Goal: Navigation & Orientation: Find specific page/section

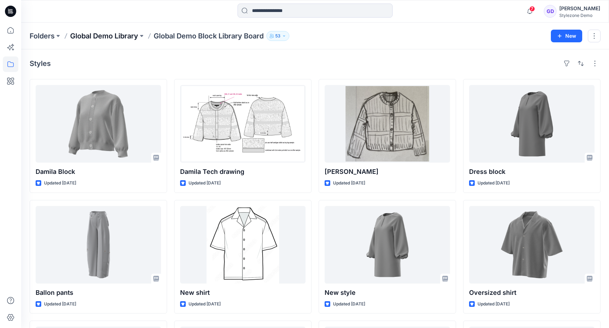
click at [106, 39] on p "Global Demo Library" at bounding box center [104, 36] width 68 height 10
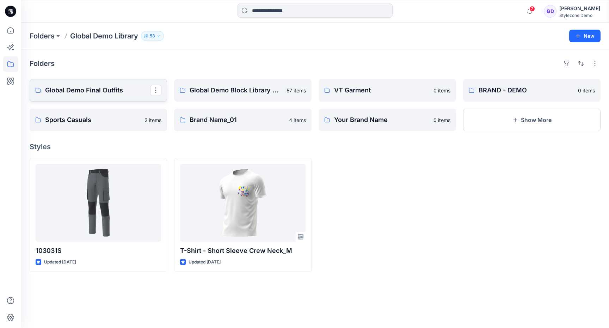
click at [128, 87] on p "Global Demo Final Outfits" at bounding box center [97, 90] width 105 height 10
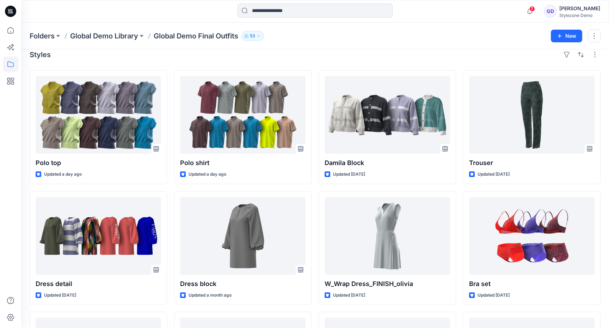
scroll to position [12, 0]
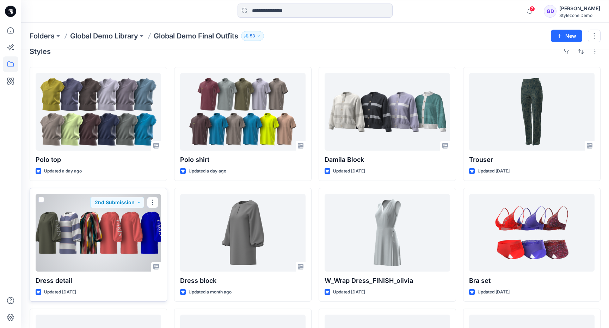
click at [91, 217] on div at bounding box center [98, 233] width 125 height 78
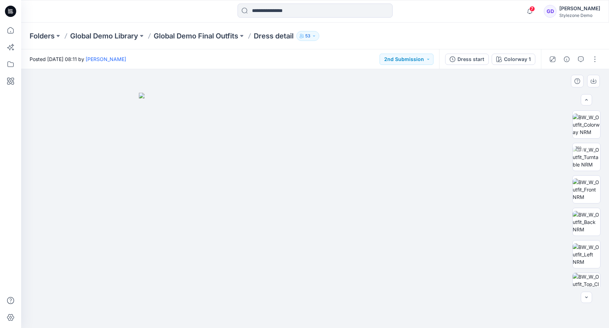
scroll to position [24, 0]
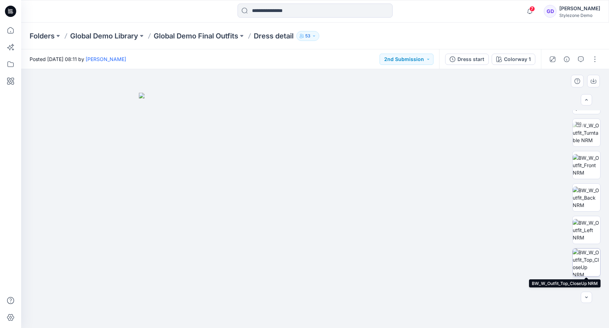
click at [586, 253] on img at bounding box center [586, 261] width 27 height 27
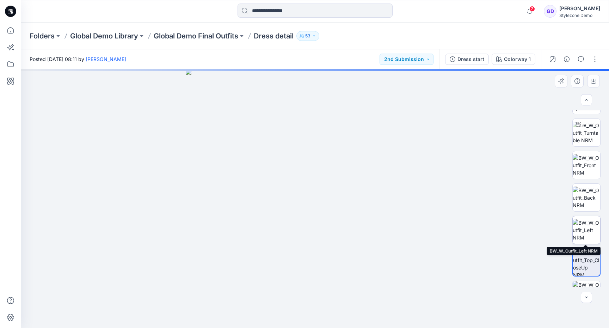
click at [583, 228] on img at bounding box center [586, 230] width 27 height 22
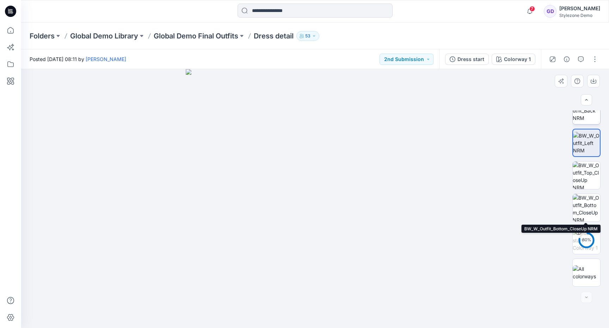
scroll to position [0, 0]
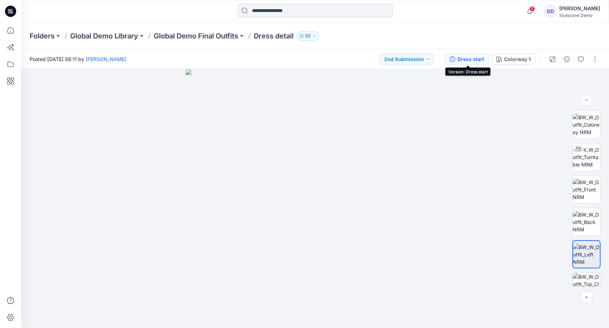
click at [473, 55] on button "Dress start" at bounding box center [467, 59] width 44 height 11
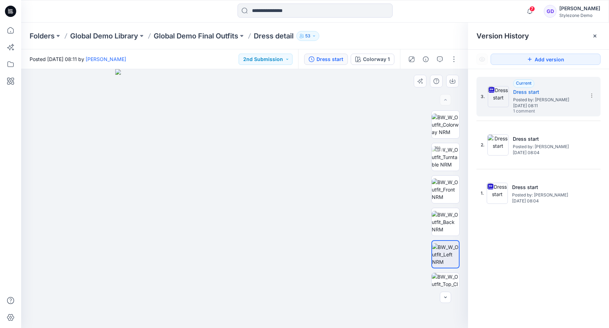
click at [373, 120] on img at bounding box center [244, 198] width 259 height 259
click at [594, 36] on icon at bounding box center [594, 36] width 3 height 3
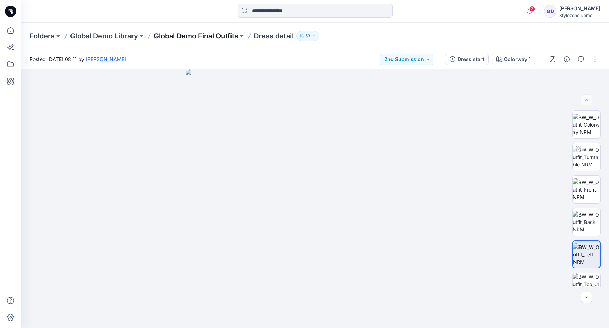
click at [219, 35] on p "Global Demo Final Outfits" at bounding box center [196, 36] width 85 height 10
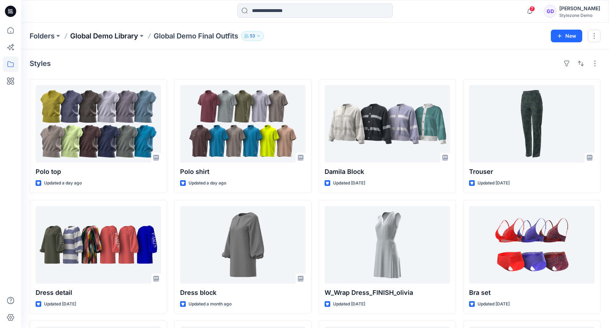
click at [104, 35] on p "Global Demo Library" at bounding box center [104, 36] width 68 height 10
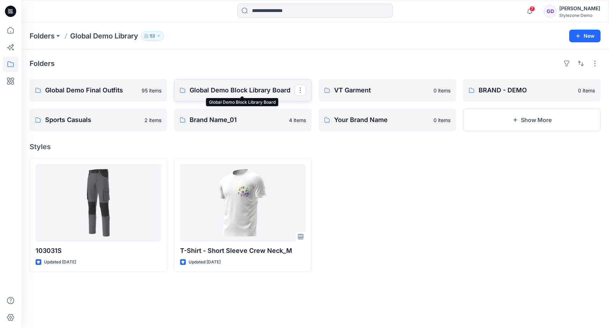
click at [223, 90] on p "Global Demo Block Library Board" at bounding box center [242, 90] width 105 height 10
